Goal: Use online tool/utility: Use online tool/utility

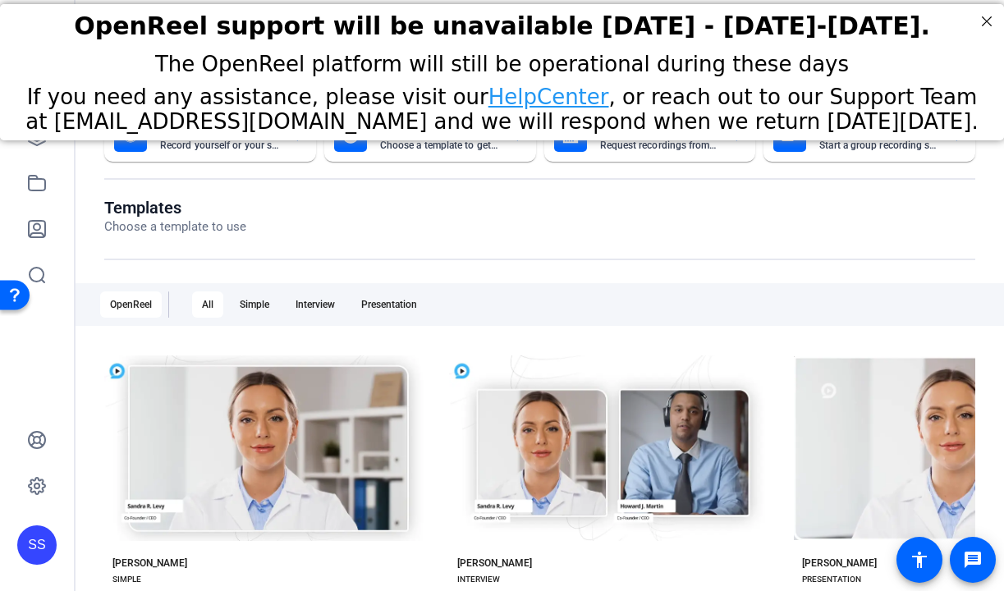
click at [35, 541] on div "SS" at bounding box center [36, 544] width 39 height 39
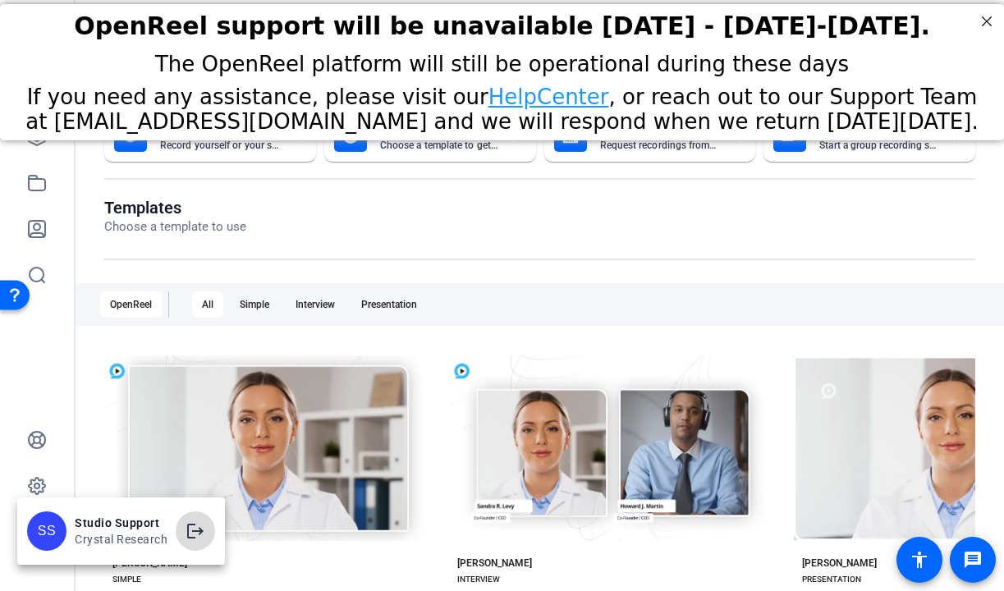
click at [197, 524] on mat-icon "logout" at bounding box center [195, 531] width 20 height 20
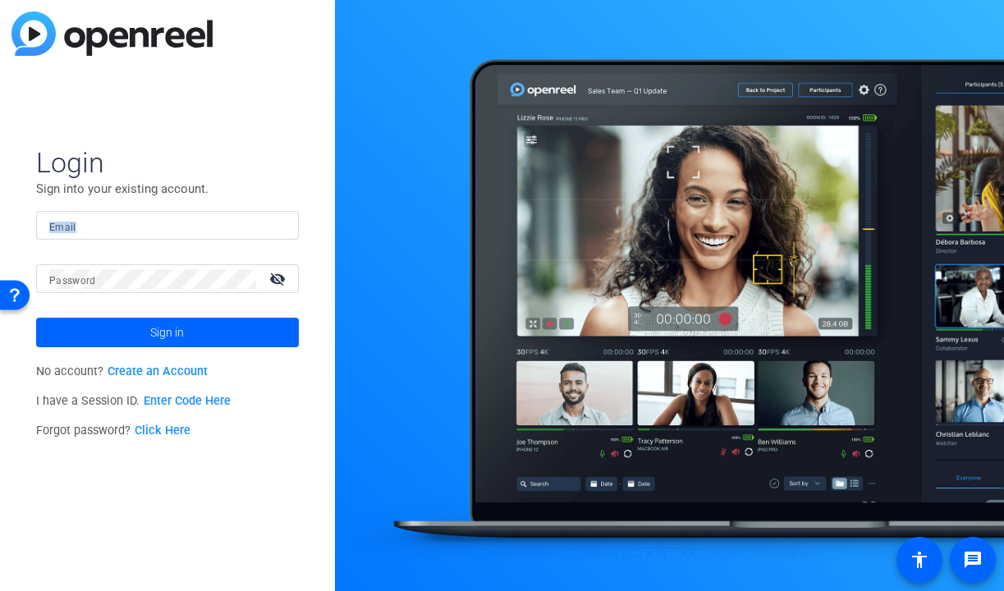
click at [264, 204] on form "Login Sign into your existing account. Email Password visibility_off Sign in" at bounding box center [167, 246] width 263 height 202
click at [259, 223] on input "Email" at bounding box center [167, 226] width 236 height 20
click at [271, 225] on img at bounding box center [271, 226] width 11 height 20
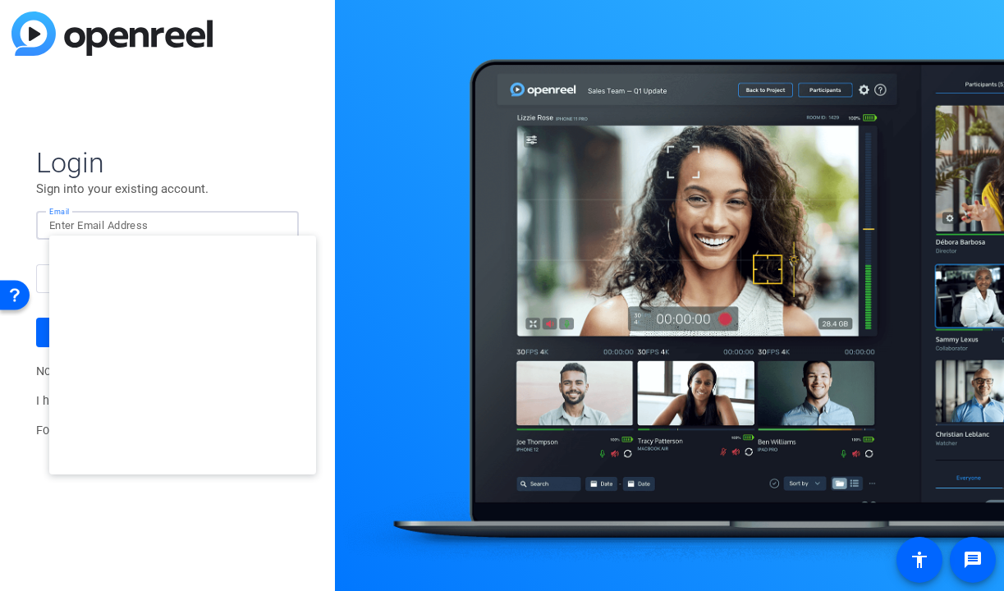
type input "[PERSON_NAME][EMAIL_ADDRESS][DOMAIN_NAME]"
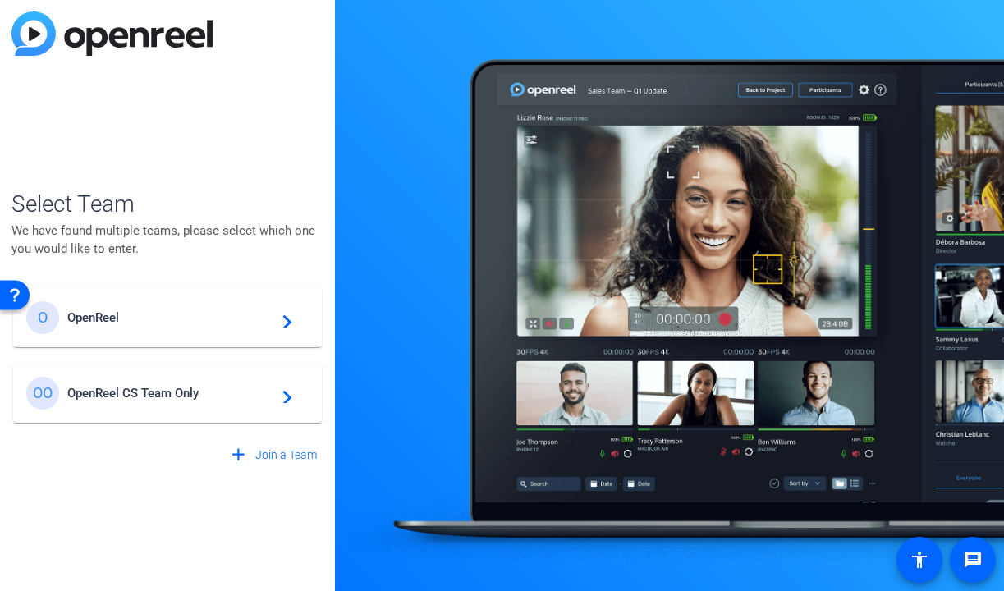
click at [195, 321] on span "OpenReel" at bounding box center [169, 317] width 205 height 15
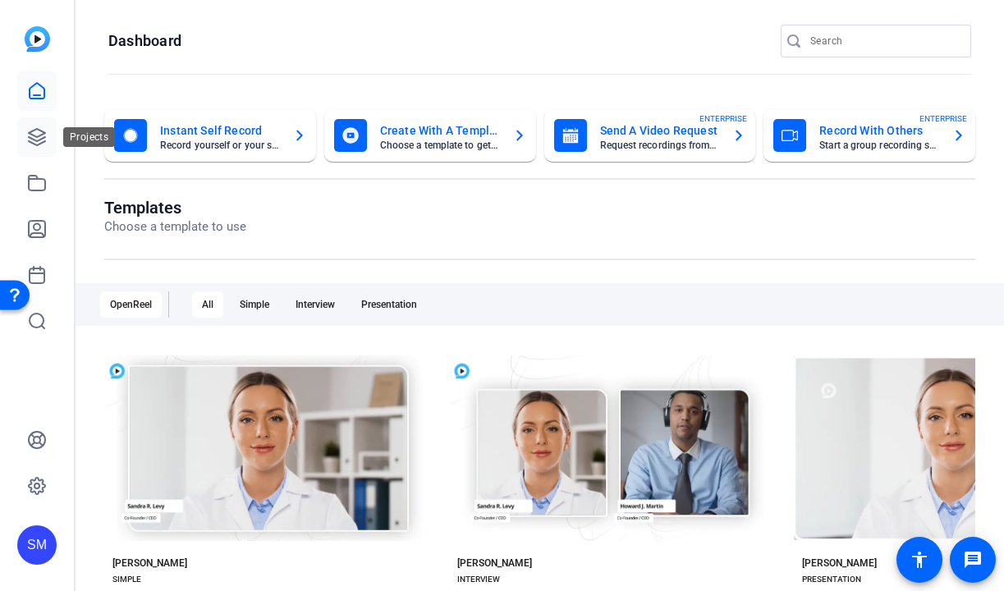
click at [36, 139] on icon at bounding box center [37, 137] width 20 height 20
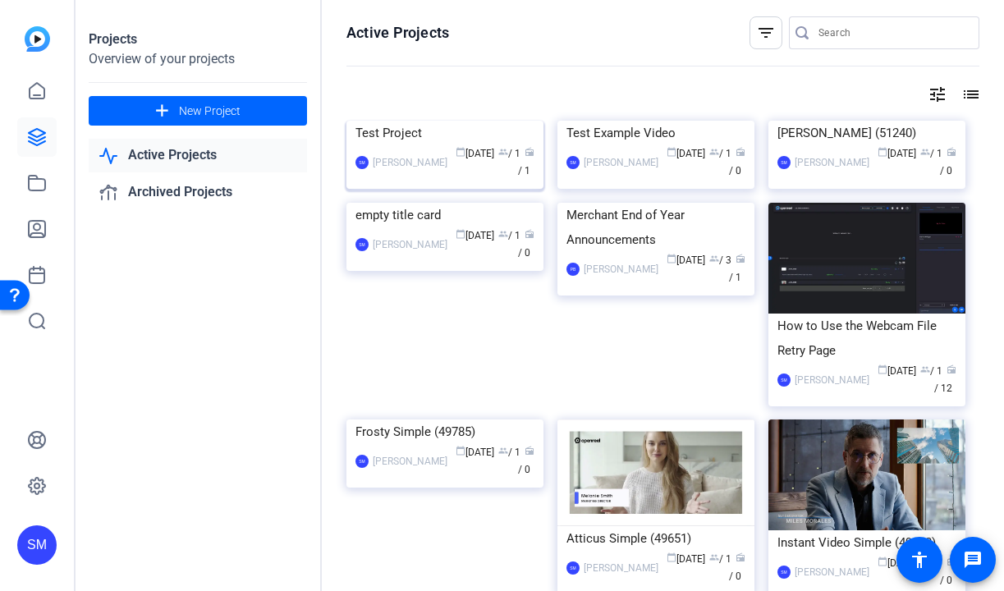
click at [432, 171] on div "[PERSON_NAME]" at bounding box center [410, 162] width 75 height 16
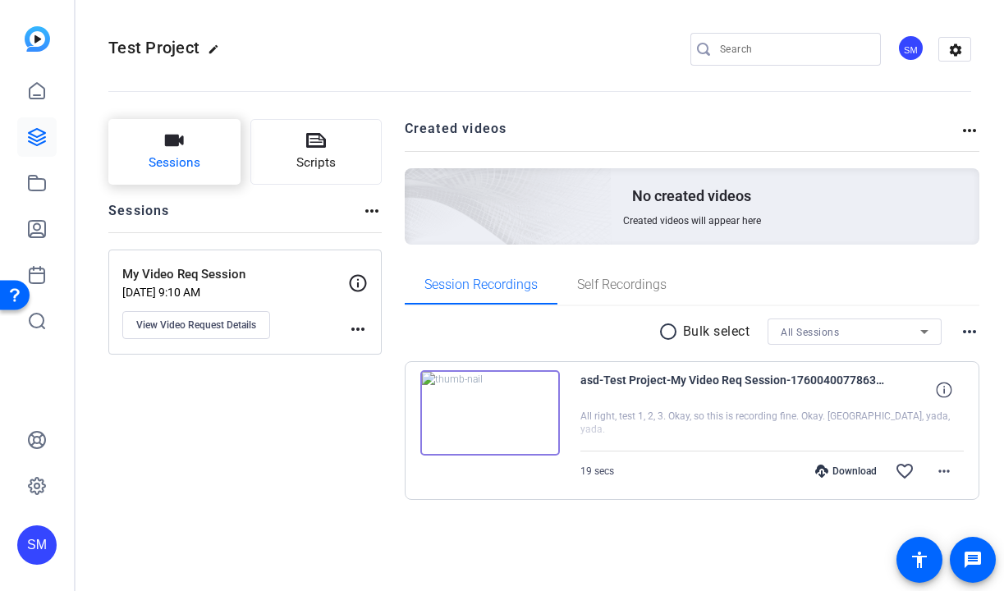
click at [182, 157] on span "Sessions" at bounding box center [175, 162] width 52 height 19
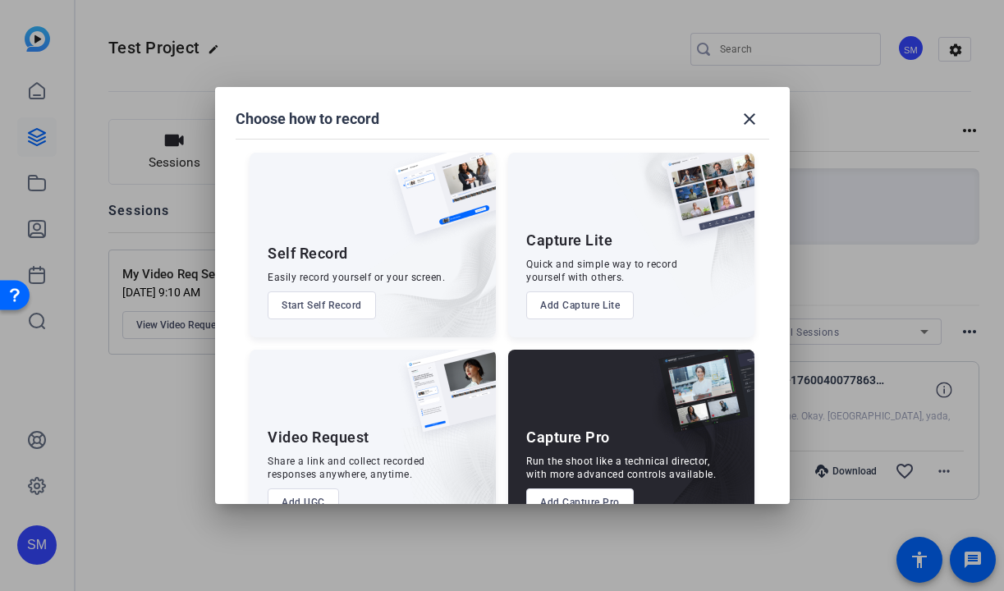
click at [586, 492] on button "Add Capture Pro" at bounding box center [580, 502] width 108 height 28
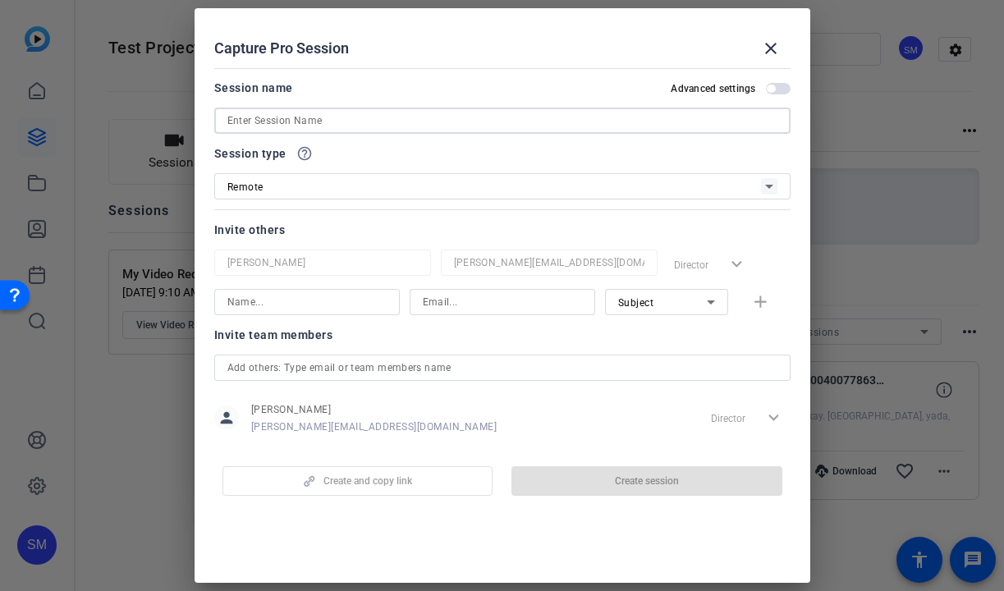
click at [346, 113] on input at bounding box center [502, 121] width 550 height 20
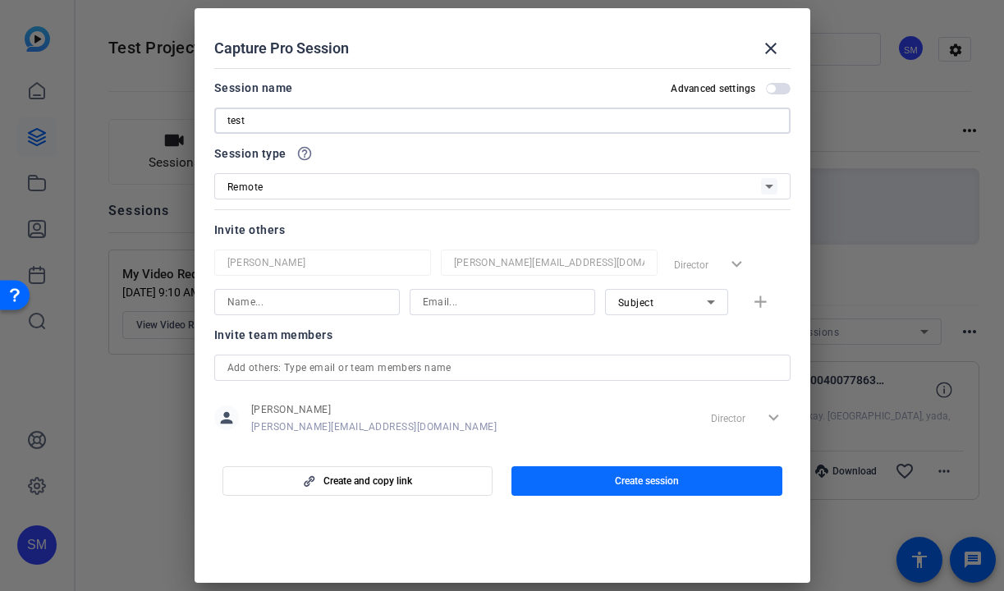
type input "test"
click at [613, 495] on span "button" at bounding box center [646, 480] width 271 height 39
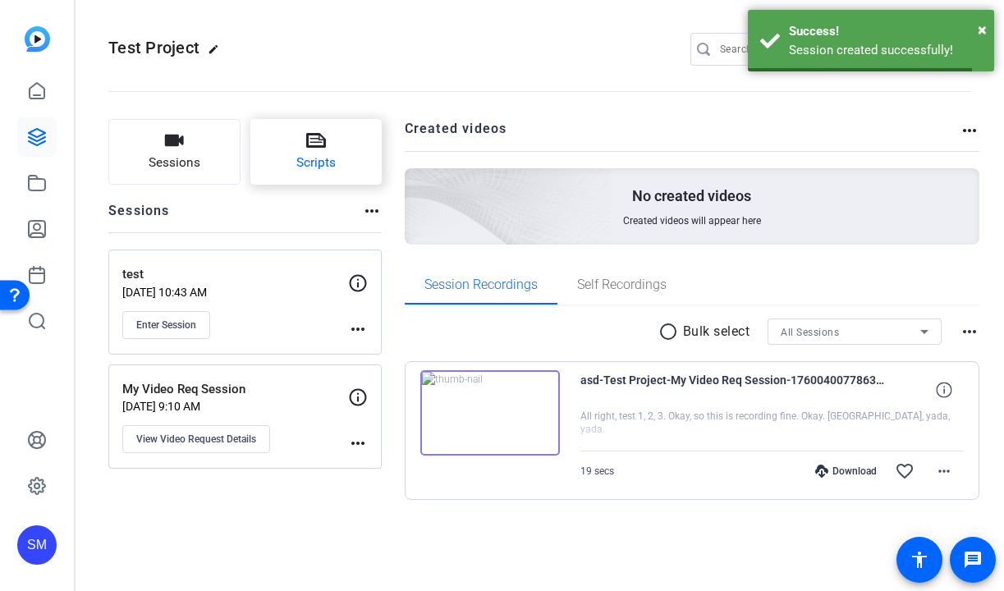
click at [313, 149] on icon at bounding box center [316, 140] width 20 height 20
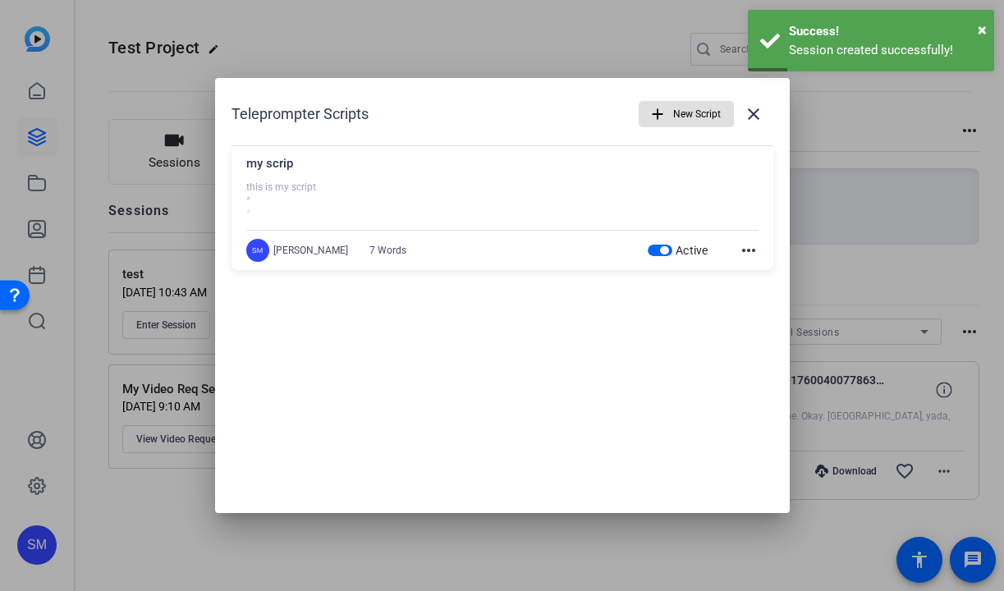
click at [747, 249] on mat-icon "more_horiz" at bounding box center [749, 250] width 20 height 20
click at [762, 273] on span "Edit" at bounding box center [785, 275] width 66 height 20
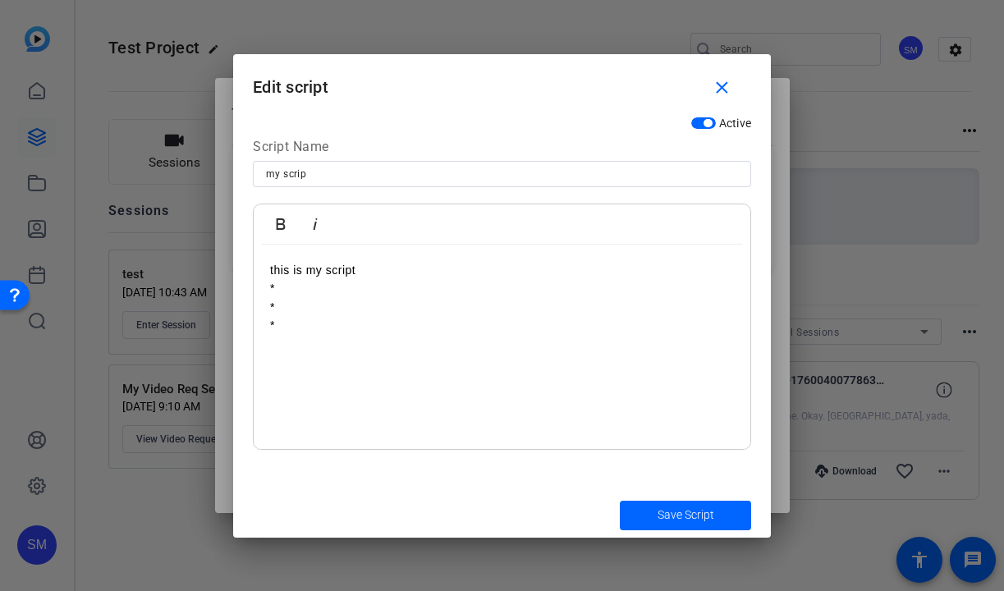
drag, startPoint x: 423, startPoint y: 349, endPoint x: 257, endPoint y: 232, distance: 202.6
click at [260, 234] on div "Bold Italic this is my script * * * Enter script here..." at bounding box center [502, 327] width 498 height 246
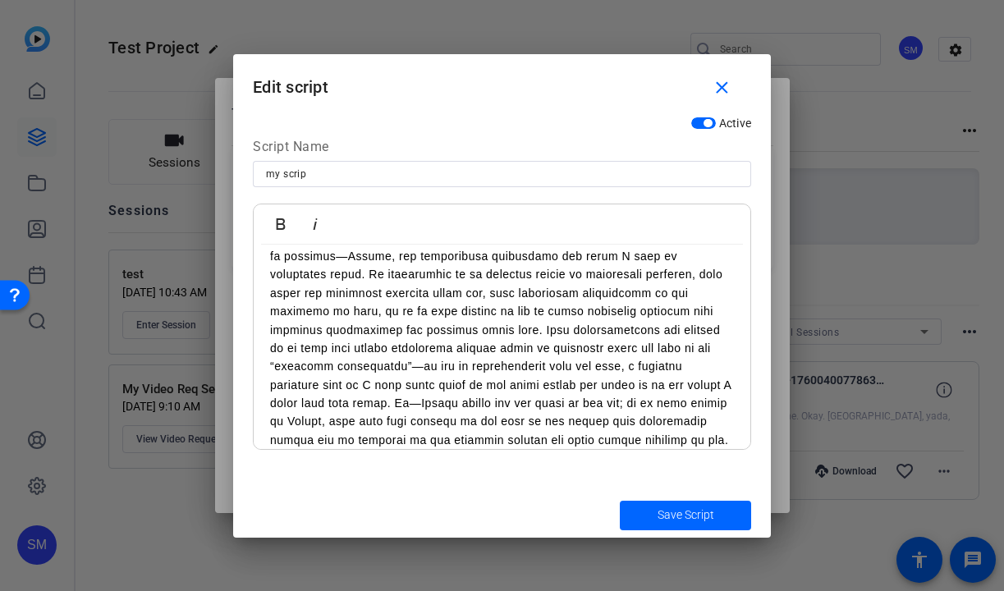
scroll to position [42308, 2]
click at [667, 515] on span "Save Script" at bounding box center [685, 514] width 57 height 17
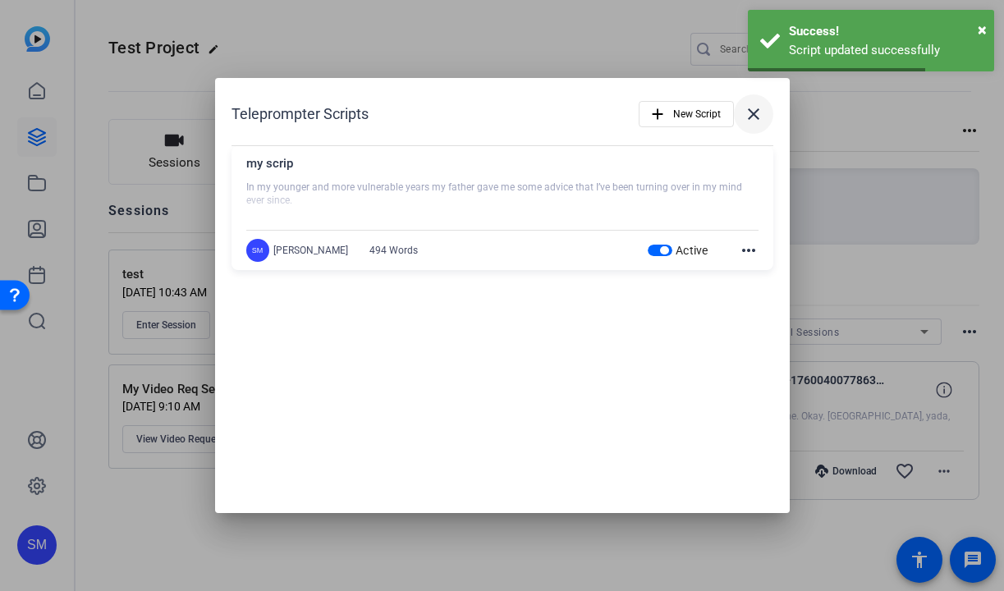
click at [763, 109] on span at bounding box center [753, 113] width 39 height 39
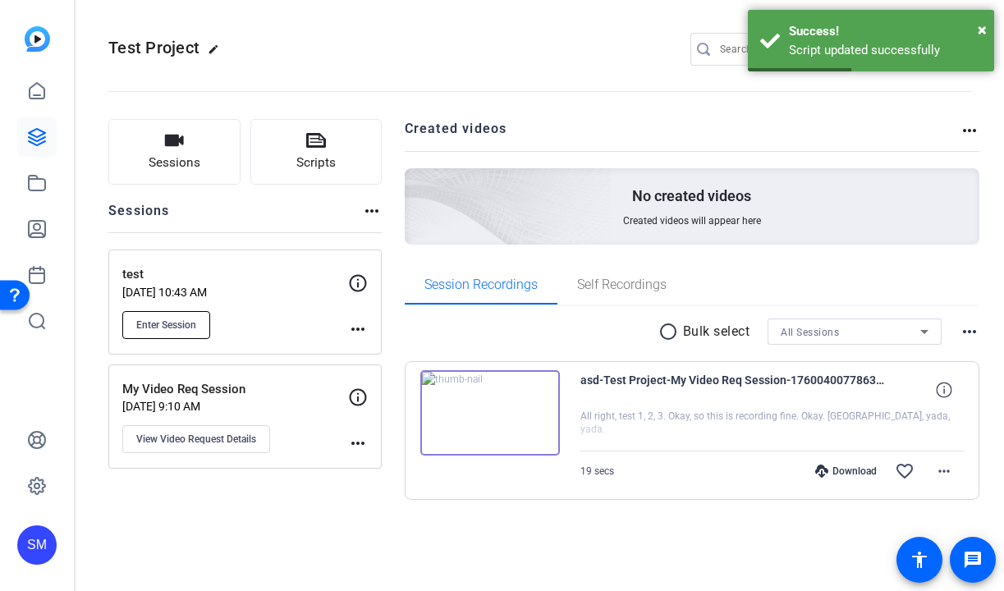
click at [191, 321] on span "Enter Session" at bounding box center [166, 324] width 60 height 13
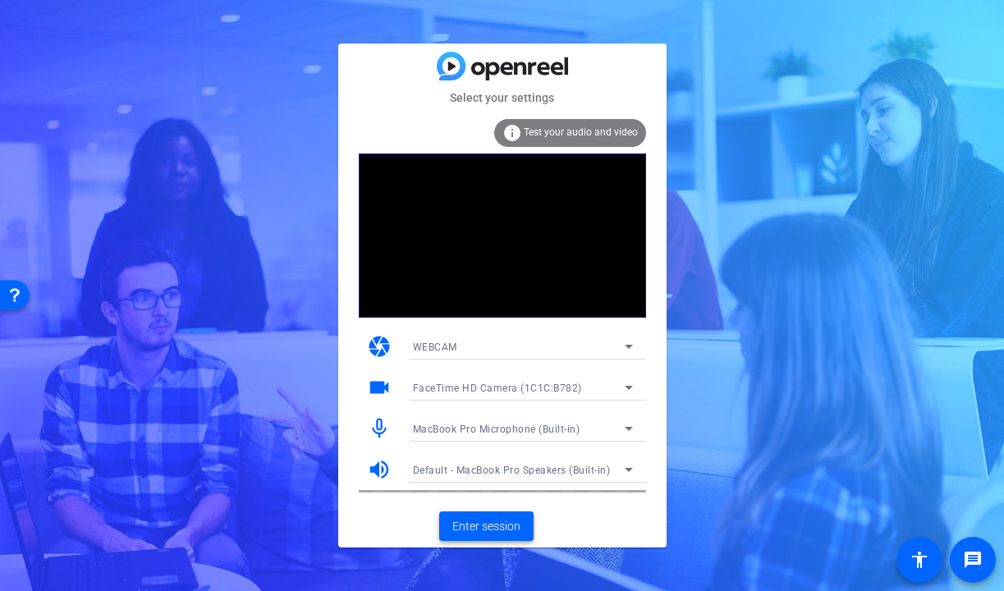
click at [488, 528] on span "Enter session" at bounding box center [486, 526] width 68 height 17
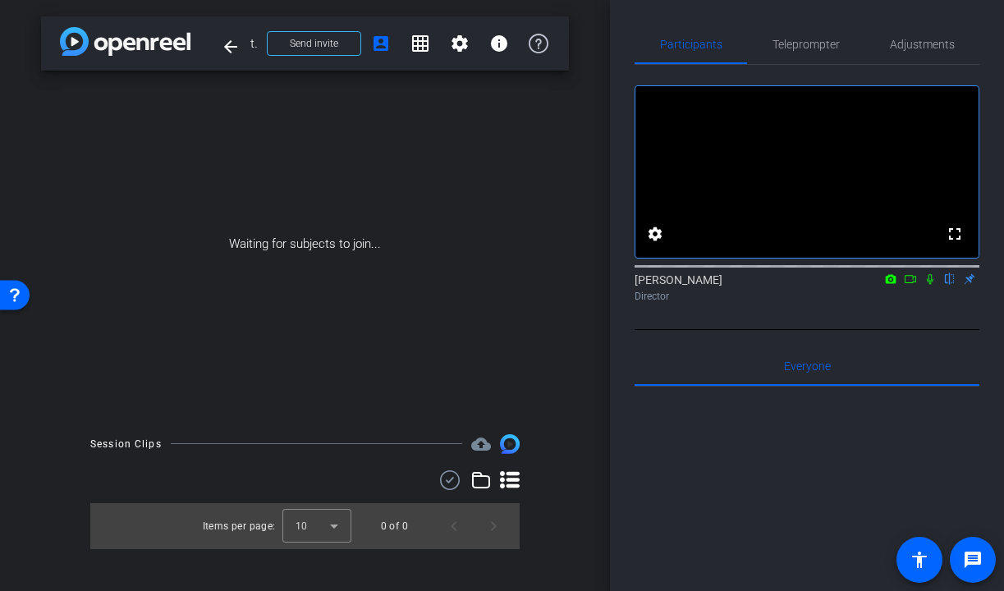
click at [825, 18] on div "Participants Teleprompter Adjustments fullscreen settings Shannon Mulligan flip…" at bounding box center [807, 295] width 394 height 591
click at [818, 39] on span "Teleprompter" at bounding box center [805, 44] width 67 height 11
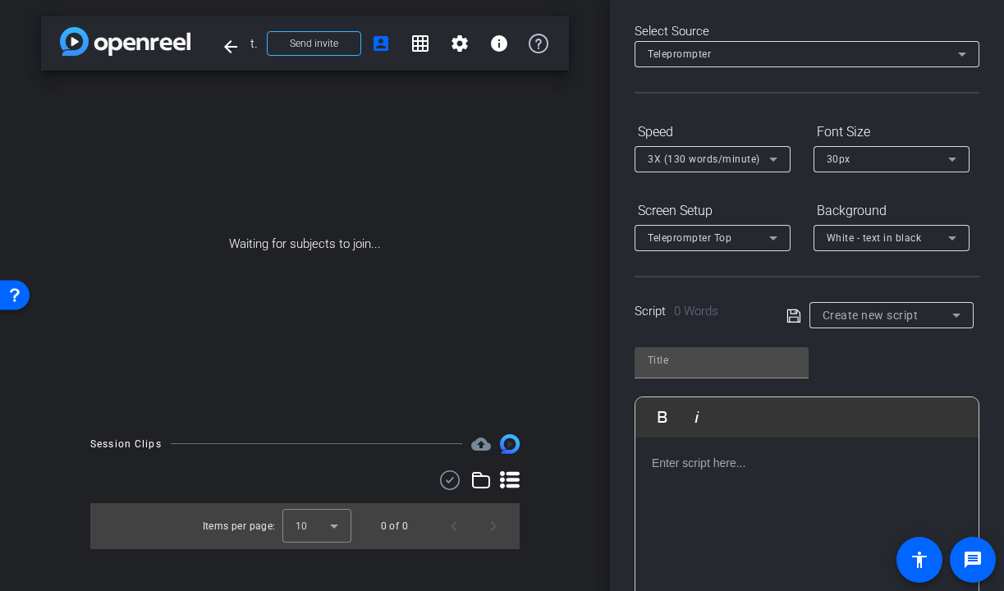
scroll to position [84, 0]
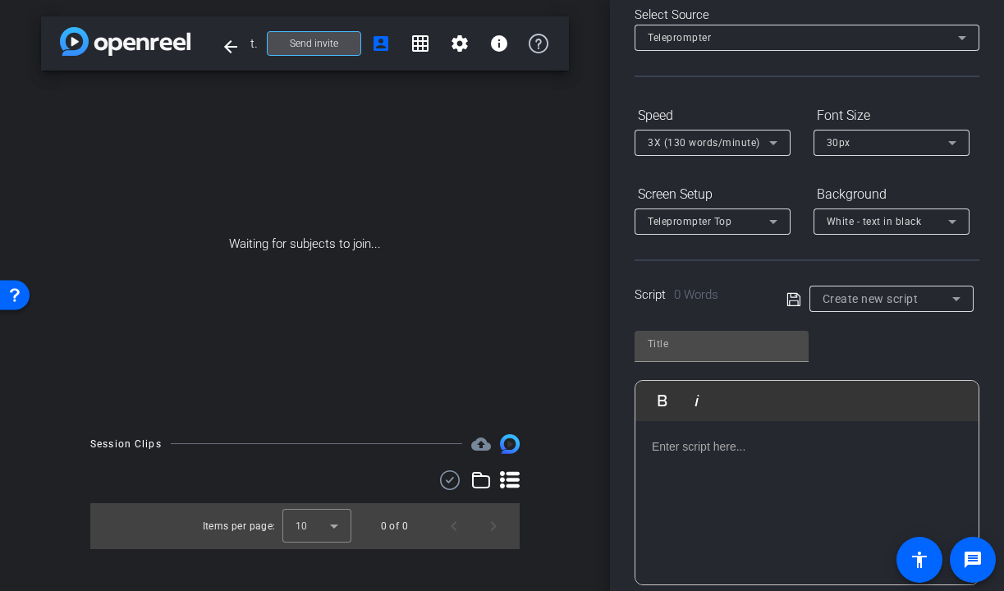
click at [322, 45] on span "Send invite" at bounding box center [314, 43] width 48 height 13
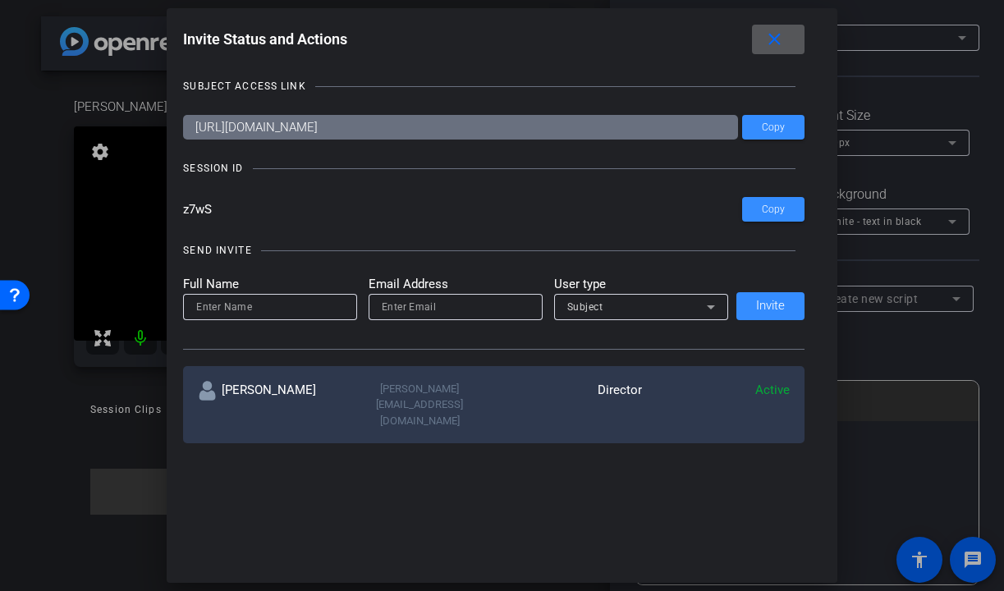
click at [780, 50] on span at bounding box center [778, 39] width 53 height 39
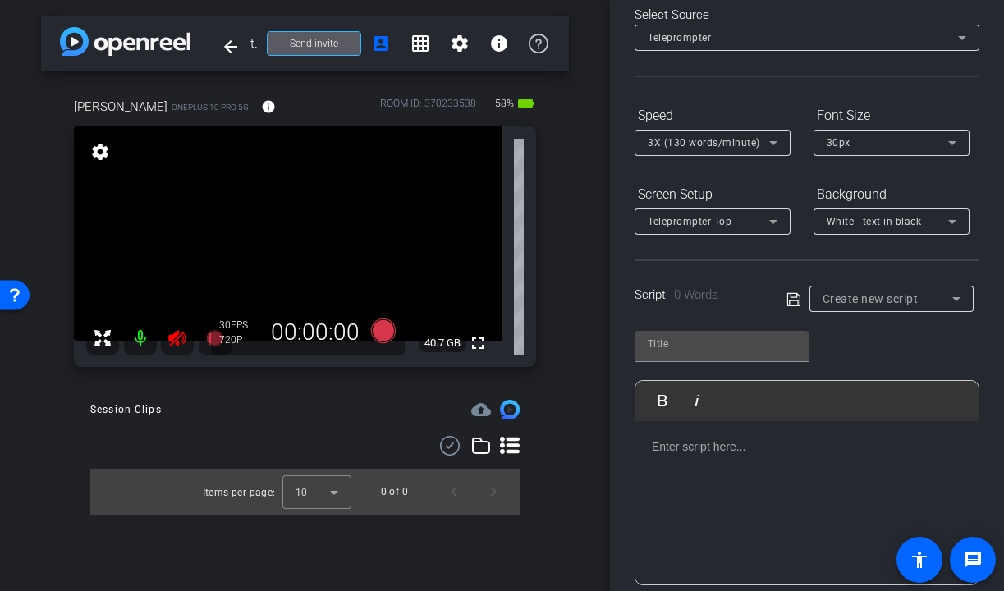
click at [137, 343] on mat-icon at bounding box center [140, 338] width 33 height 33
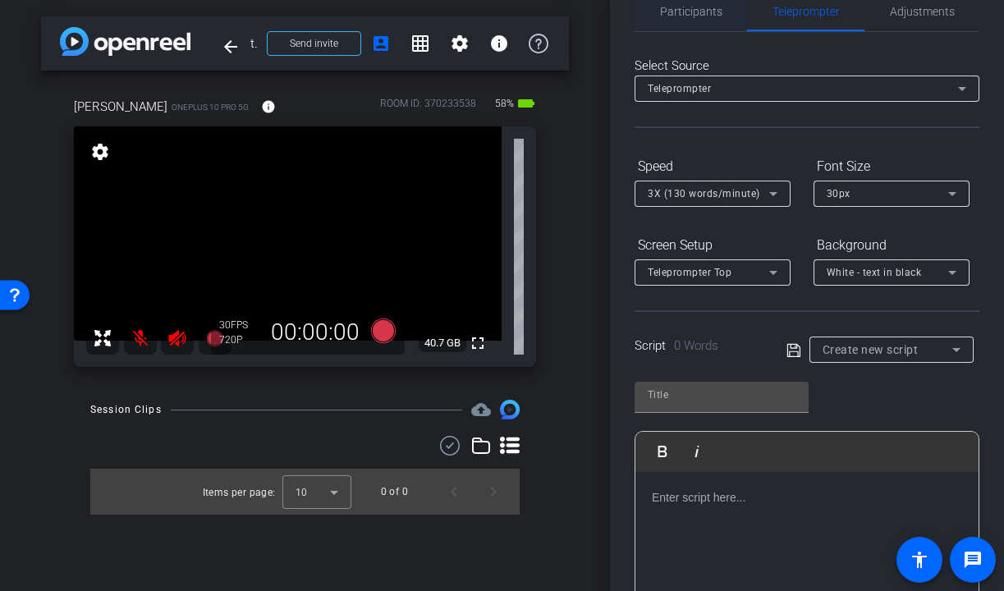
scroll to position [0, 0]
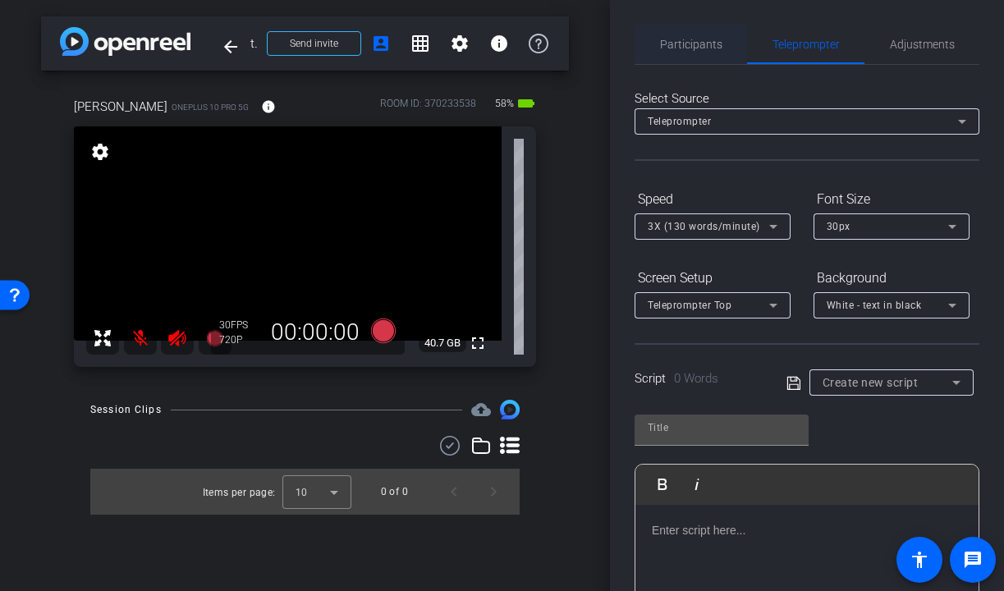
click at [672, 48] on span "Participants" at bounding box center [691, 44] width 62 height 11
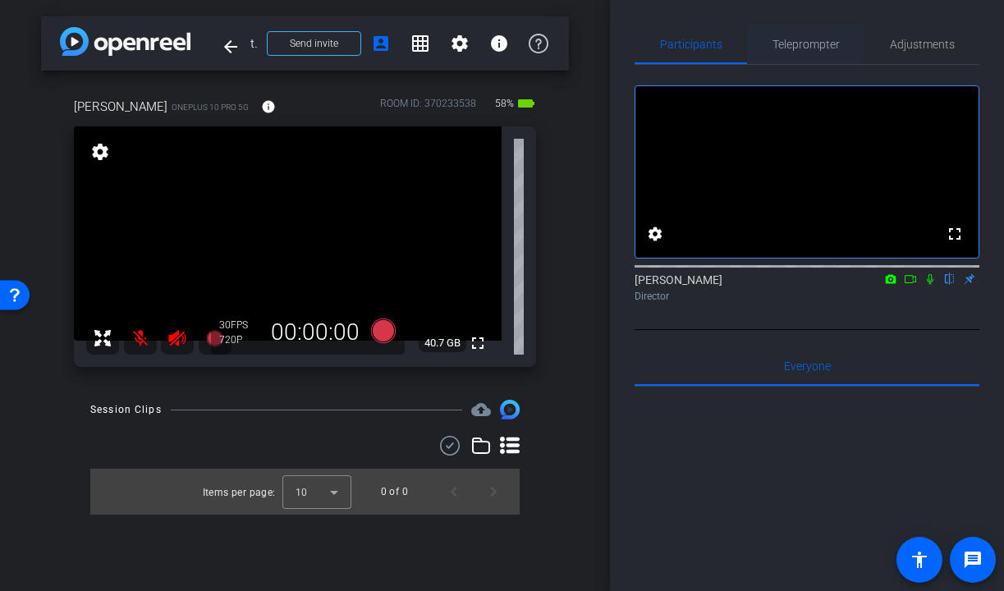
click at [834, 53] on span "Teleprompter" at bounding box center [805, 44] width 67 height 39
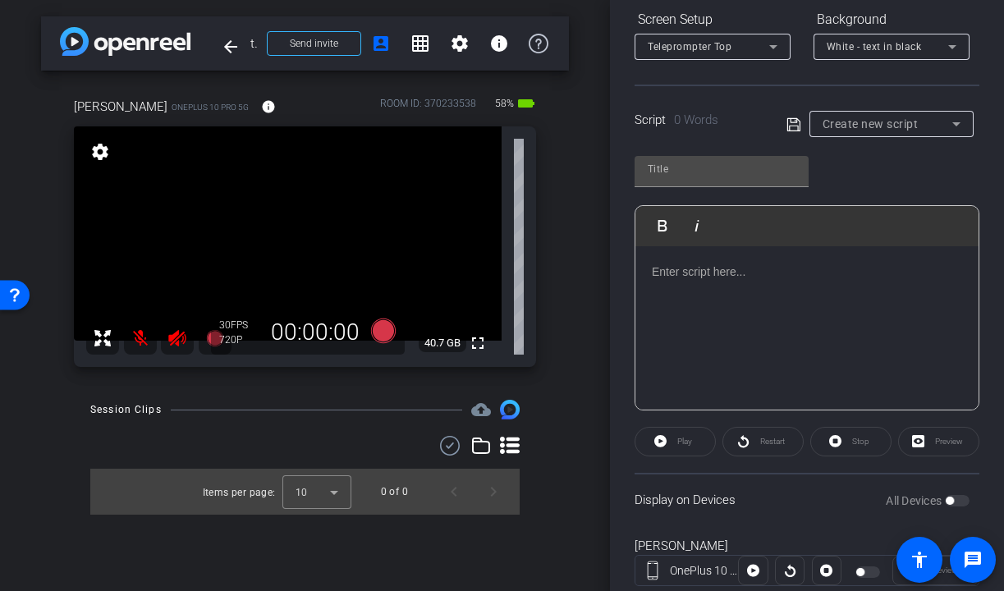
scroll to position [306, 0]
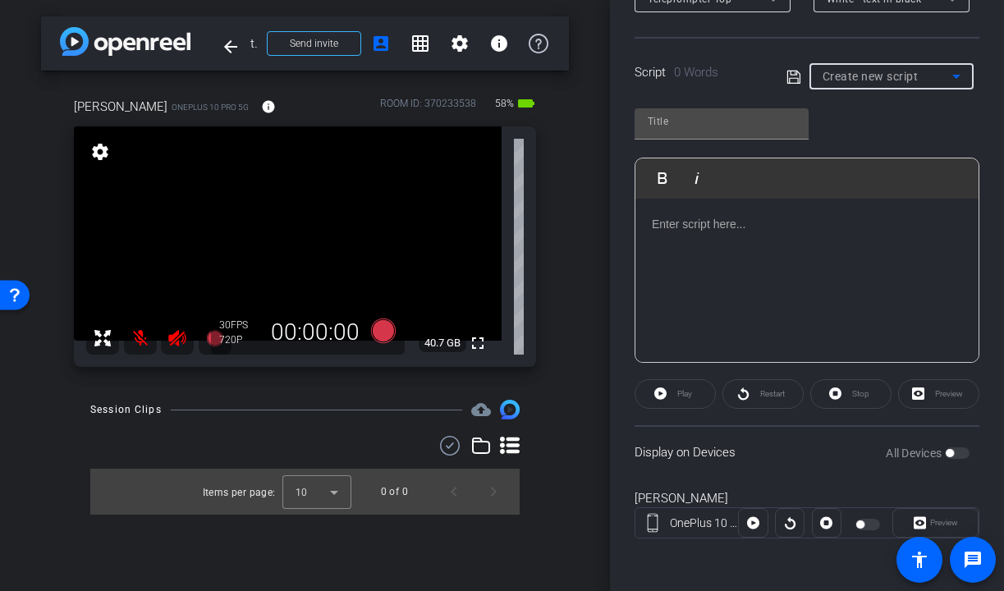
click at [831, 81] on span "Create new script" at bounding box center [870, 76] width 96 height 13
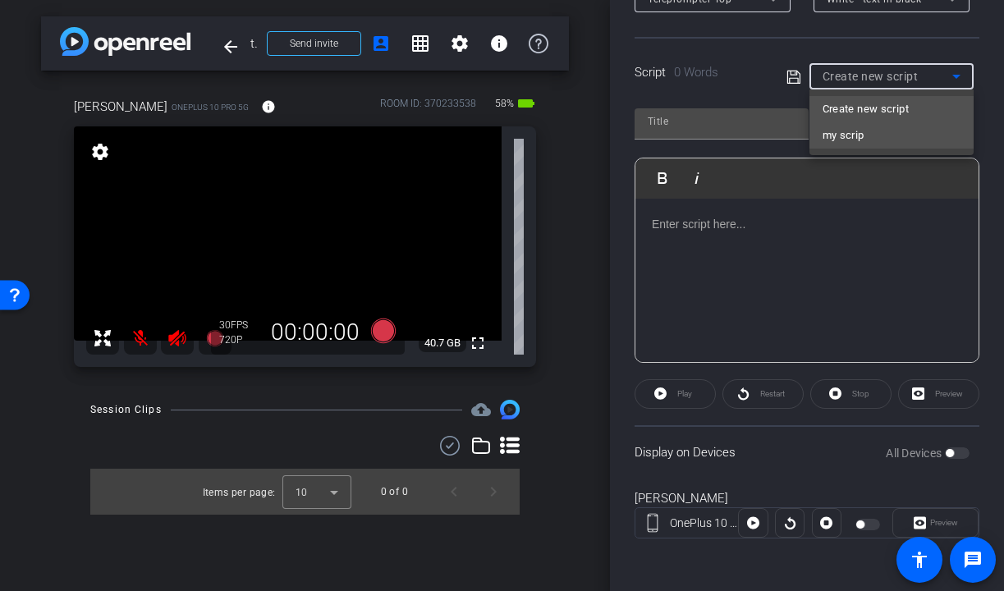
click at [853, 135] on span "my scrip" at bounding box center [843, 136] width 42 height 20
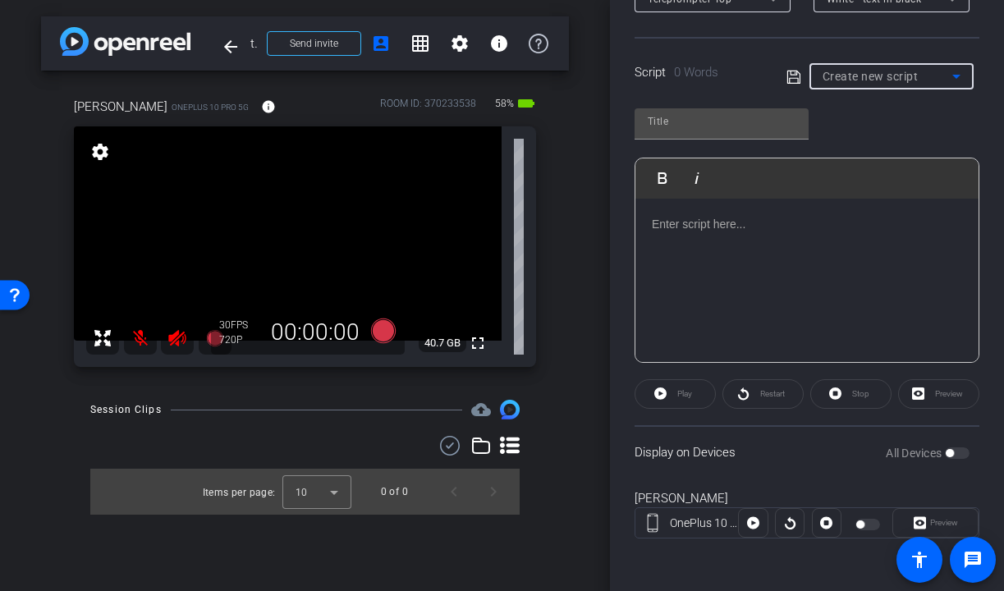
type input "my scrip"
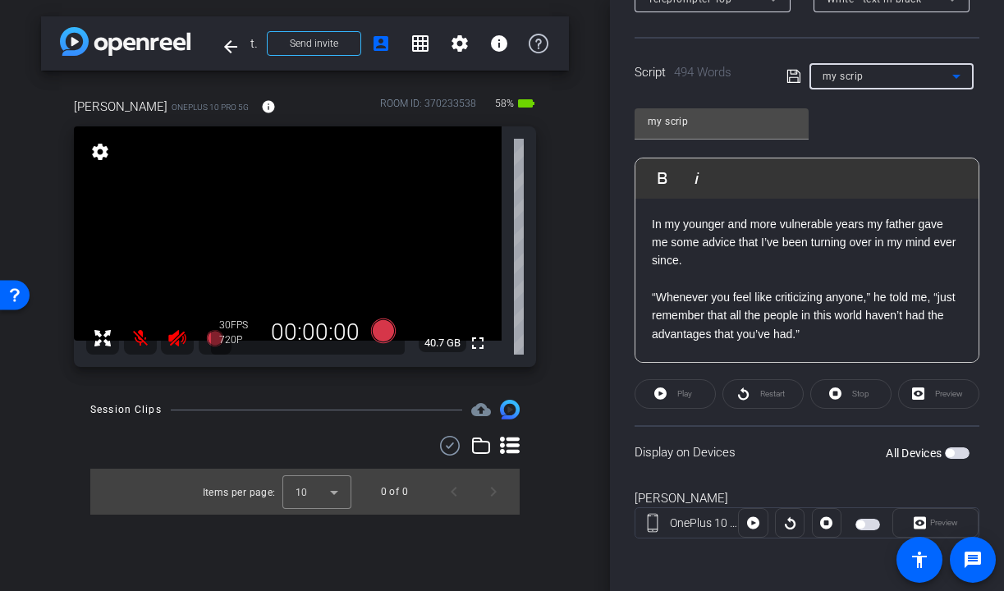
click at [954, 460] on div "All Devices" at bounding box center [927, 453] width 84 height 16
click at [956, 453] on span "button" at bounding box center [957, 452] width 25 height 11
click at [687, 392] on span "Play" at bounding box center [684, 393] width 15 height 9
